Goal: Information Seeking & Learning: Learn about a topic

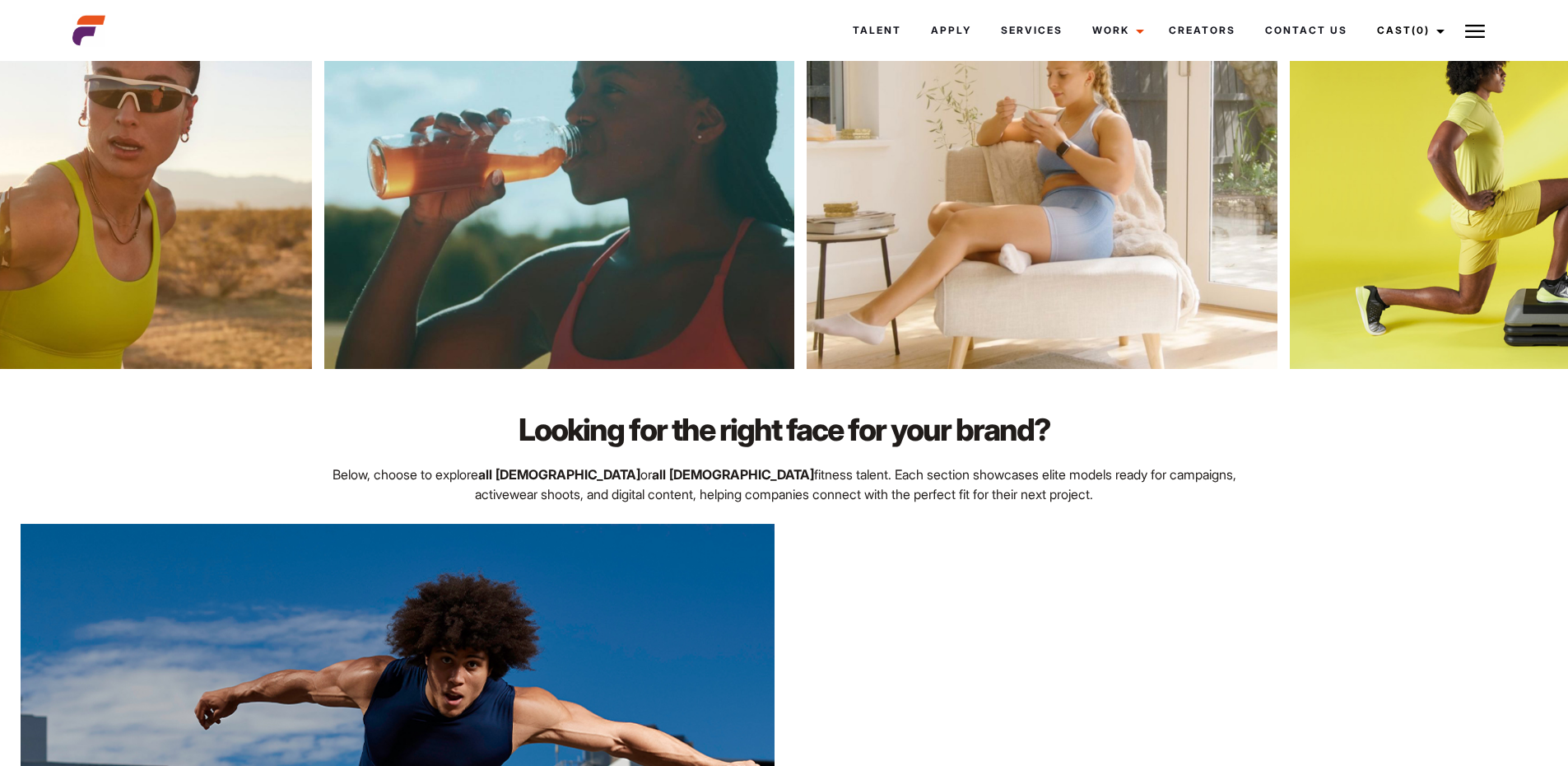
scroll to position [741, 0]
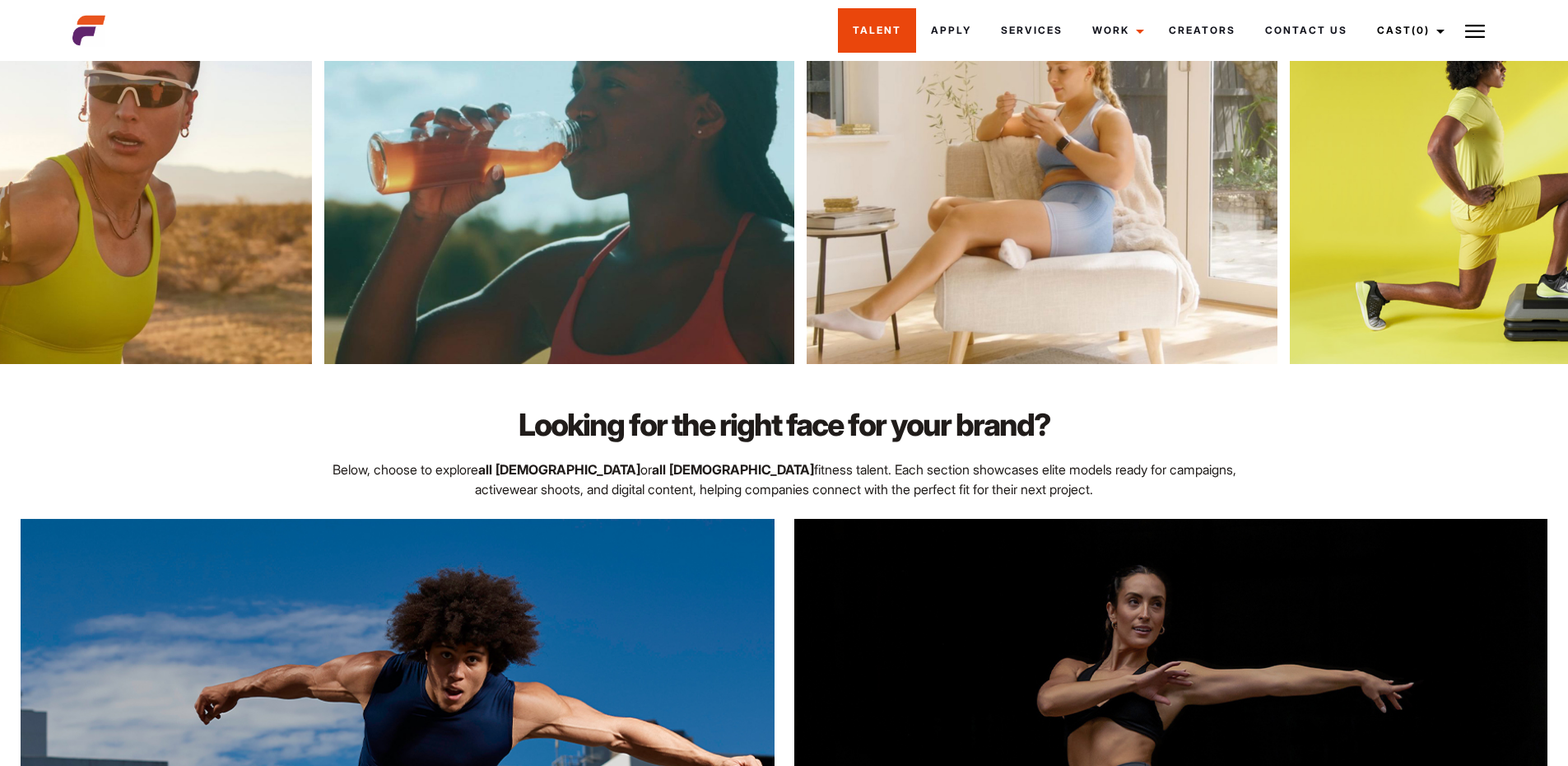
click at [876, 20] on link "Talent" at bounding box center [877, 30] width 78 height 44
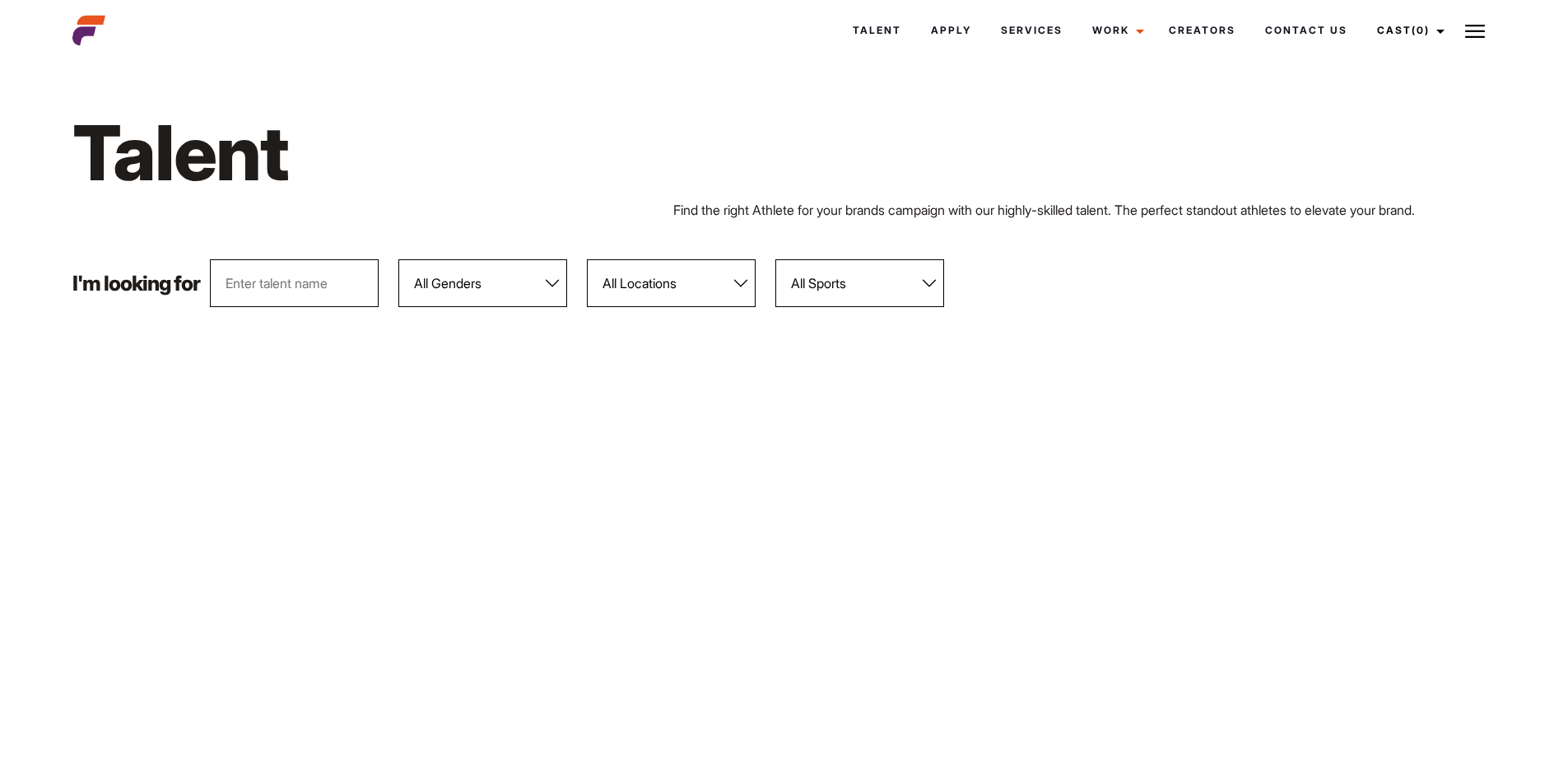
click at [689, 289] on select "All Locations [GEOGRAPHIC_DATA] [GEOGRAPHIC_DATA] [GEOGRAPHIC_DATA] [GEOGRAPHIC…" at bounding box center [671, 283] width 168 height 48
select select "118"
click at [588, 260] on select "All Locations [GEOGRAPHIC_DATA] [GEOGRAPHIC_DATA] [GEOGRAPHIC_DATA] [GEOGRAPHIC…" at bounding box center [671, 283] width 168 height 48
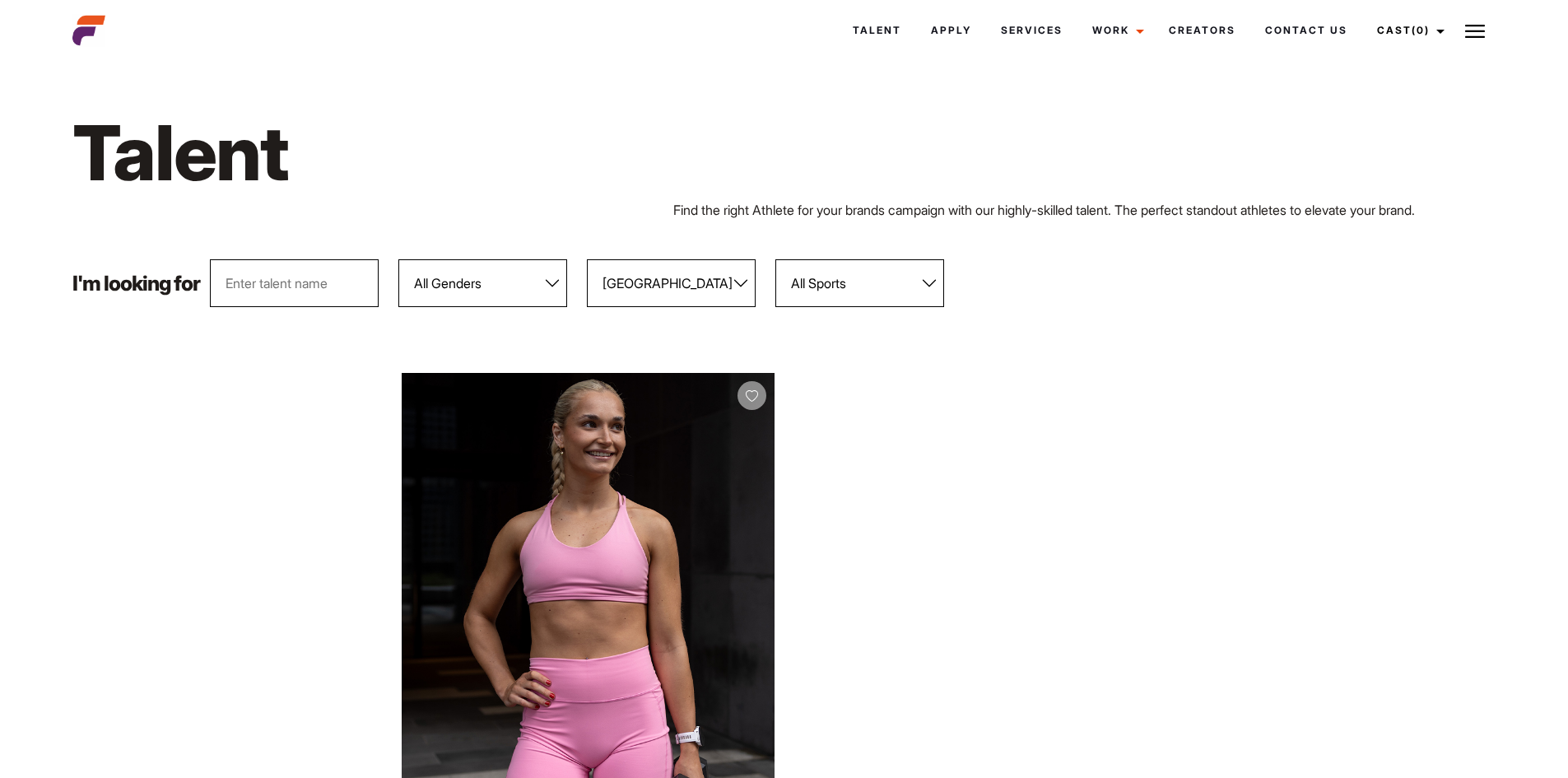
click at [493, 302] on select "All Genders [DEMOGRAPHIC_DATA] [DEMOGRAPHIC_DATA]" at bounding box center [482, 283] width 168 height 48
select select "104"
click at [399, 260] on select "All Genders [DEMOGRAPHIC_DATA] [DEMOGRAPHIC_DATA]" at bounding box center [482, 283] width 168 height 48
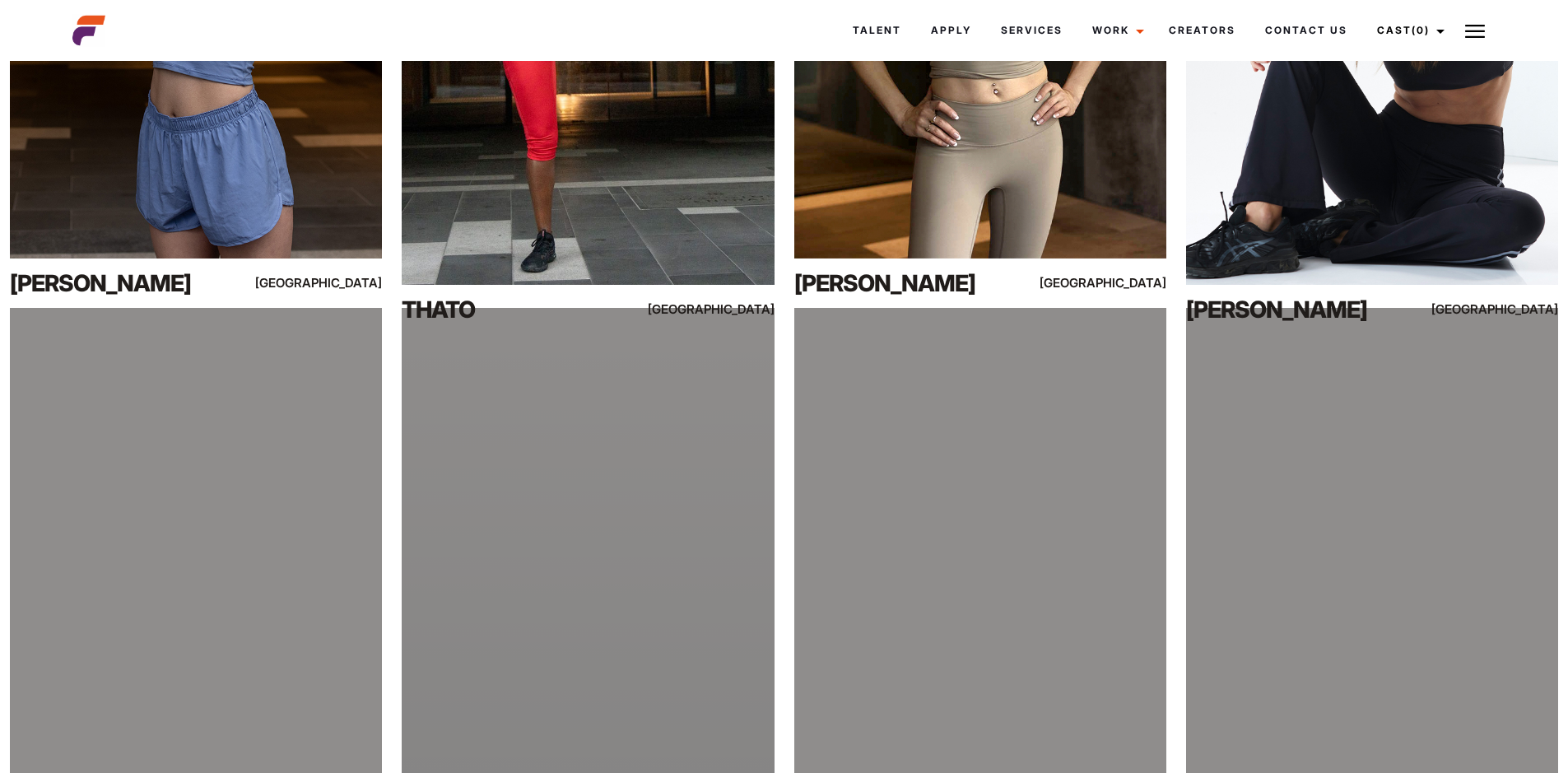
scroll to position [1893, 0]
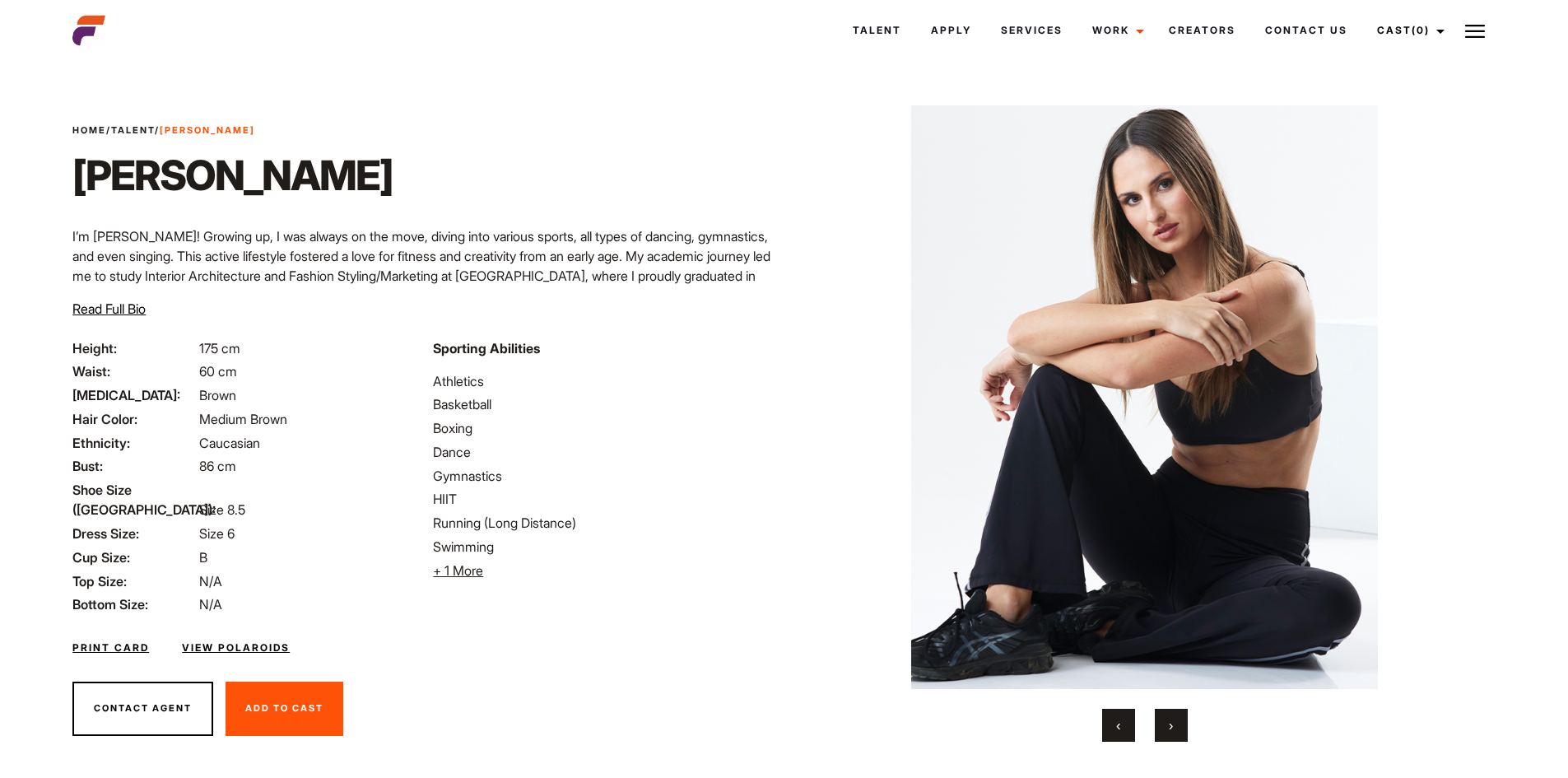
click at [1162, 727] on button "›" at bounding box center [1171, 724] width 33 height 33
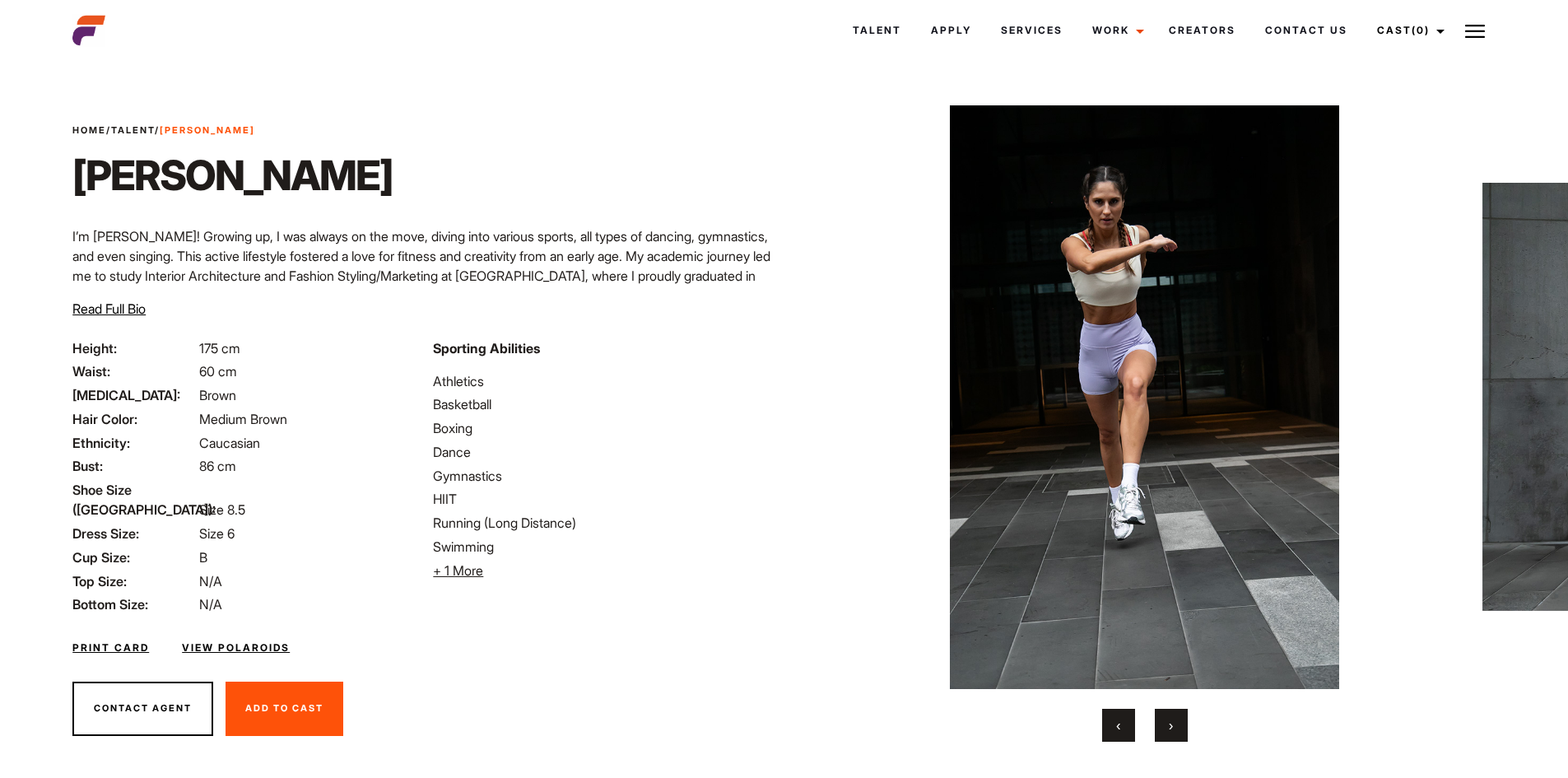
click at [1165, 725] on button "›" at bounding box center [1171, 724] width 33 height 33
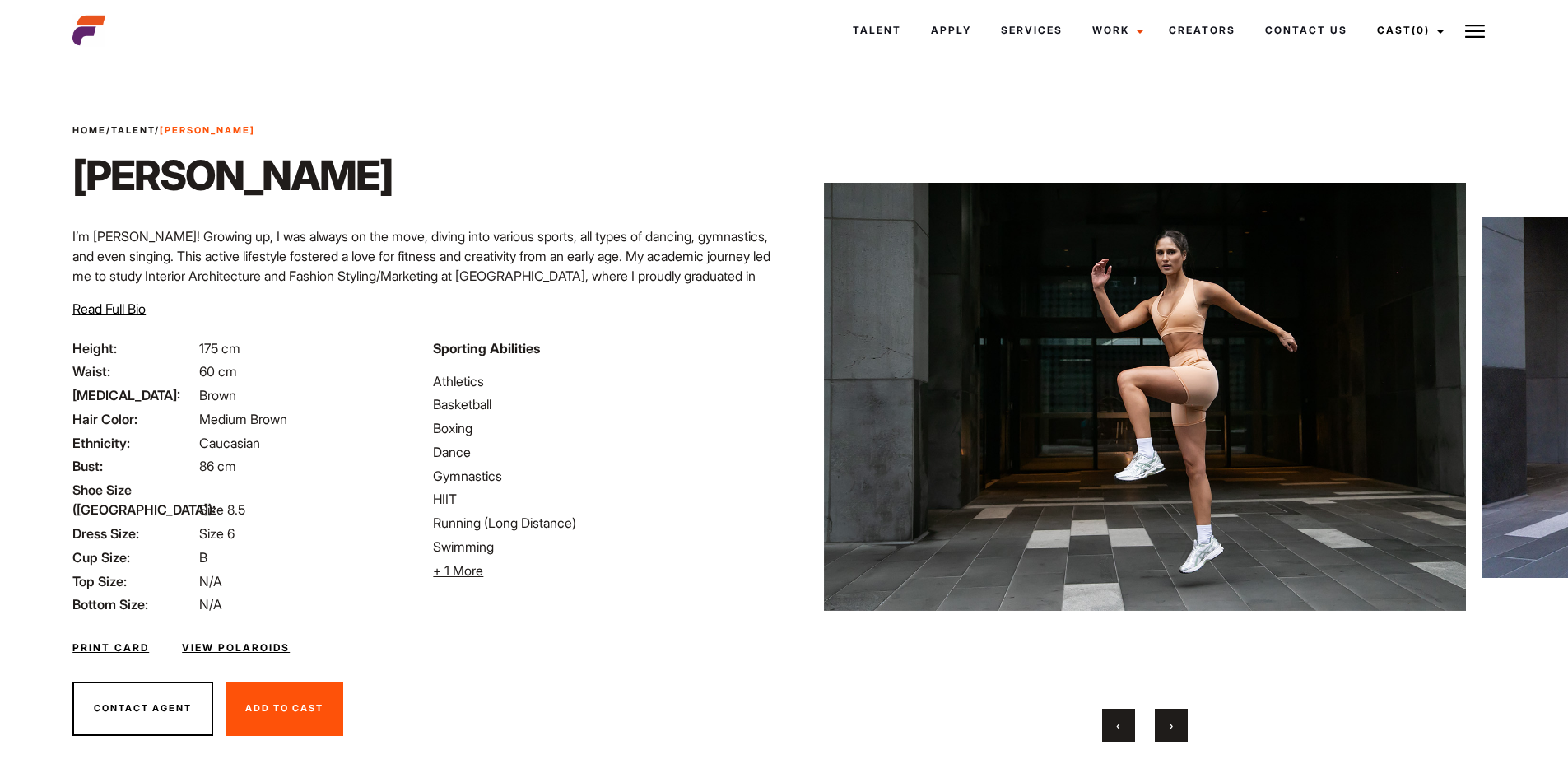
click at [1165, 725] on button "›" at bounding box center [1171, 724] width 33 height 33
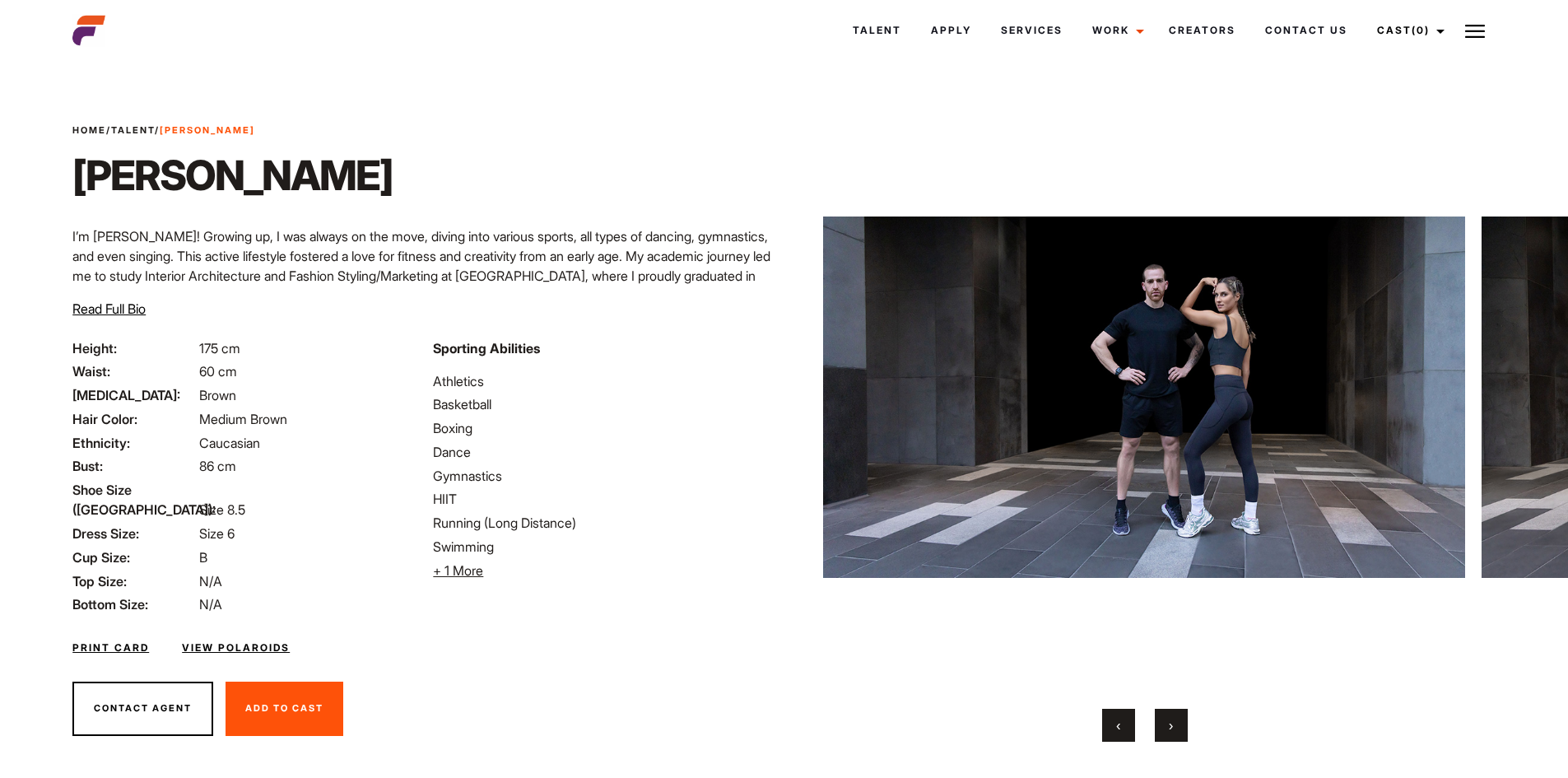
click at [1165, 725] on button "›" at bounding box center [1171, 724] width 33 height 33
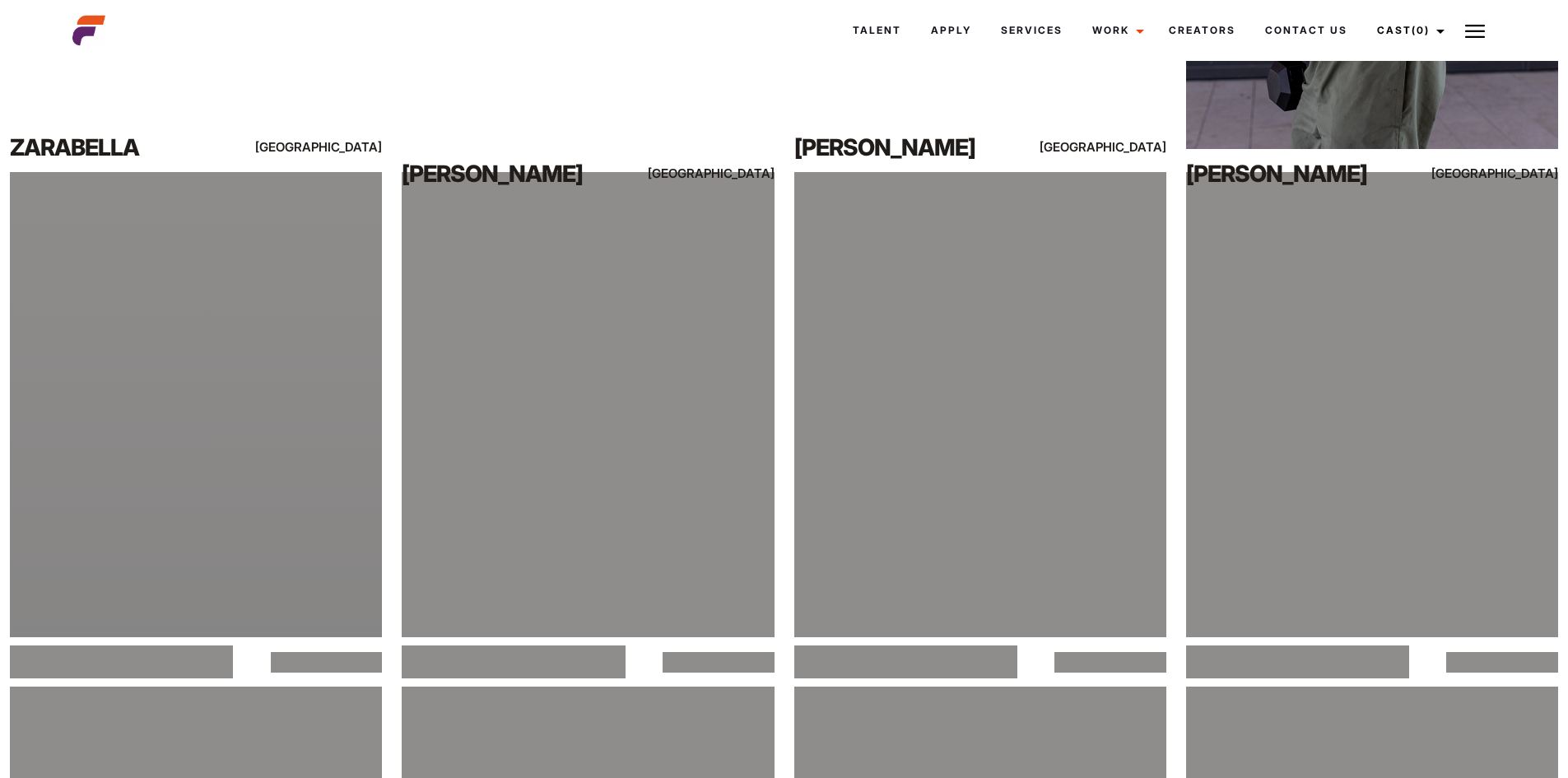
scroll to position [1728, 0]
